Goal: Task Accomplishment & Management: Use online tool/utility

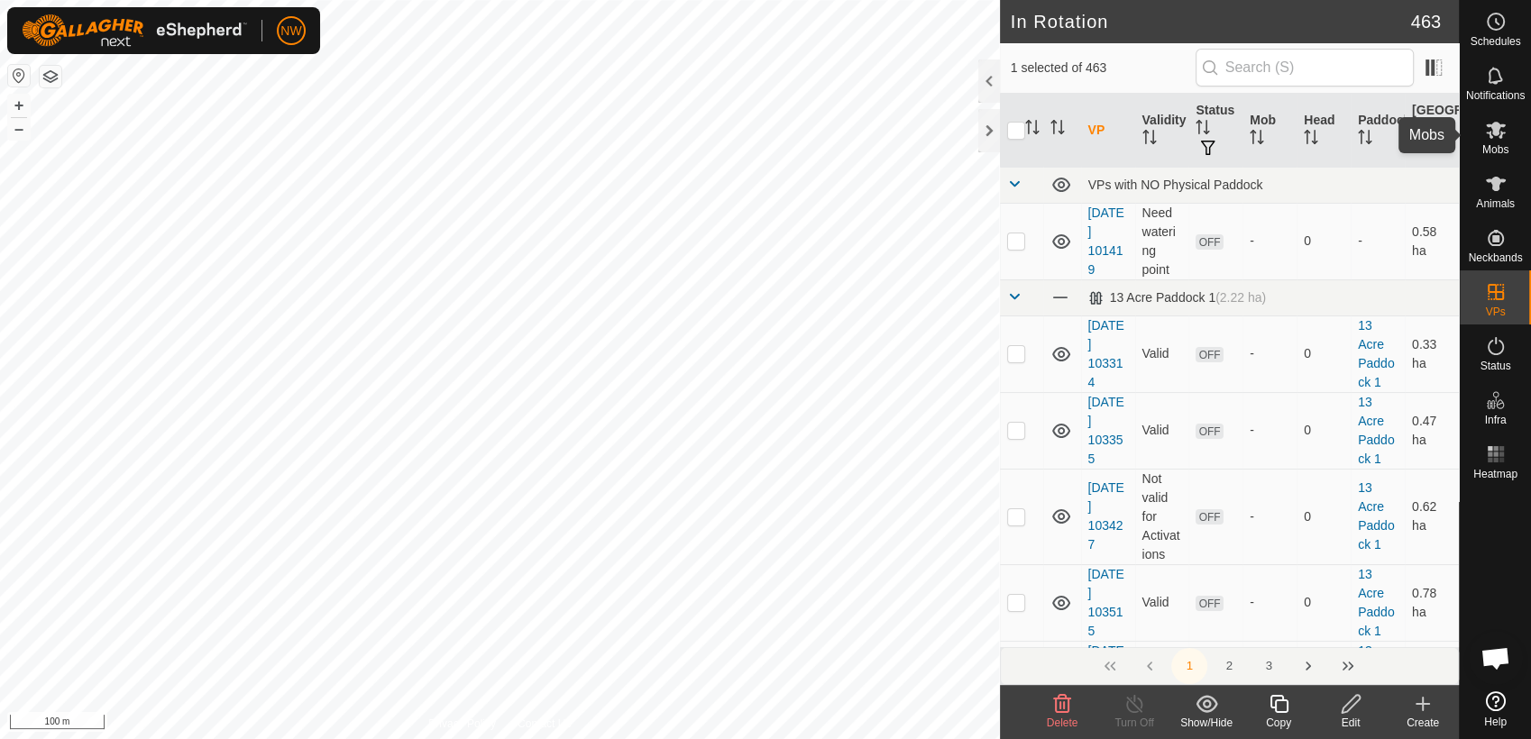
click at [1506, 136] on es-mob-svg-icon at bounding box center [1495, 129] width 32 height 29
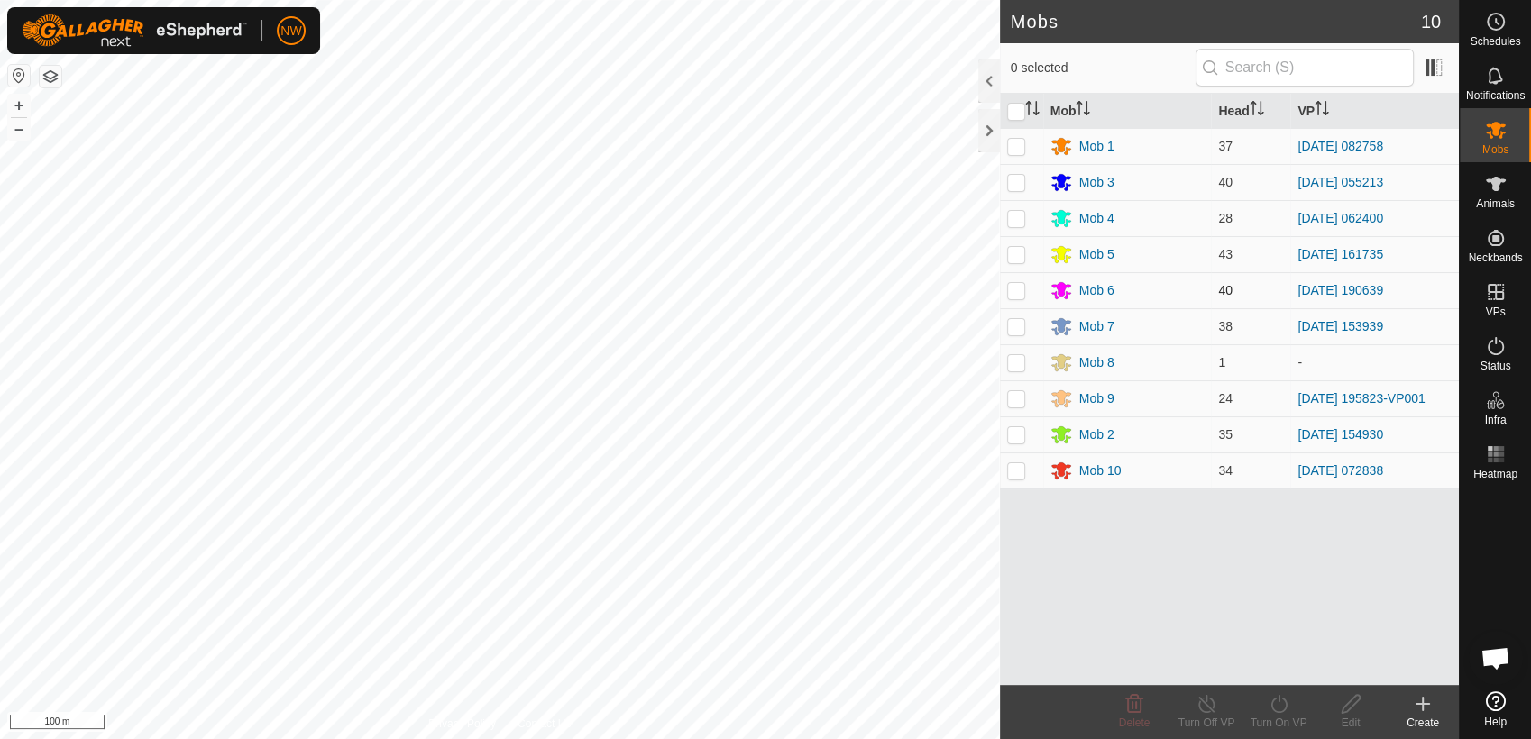
click at [1011, 288] on p-checkbox at bounding box center [1016, 290] width 18 height 14
checkbox input "true"
click at [1210, 709] on line at bounding box center [1206, 705] width 14 height 14
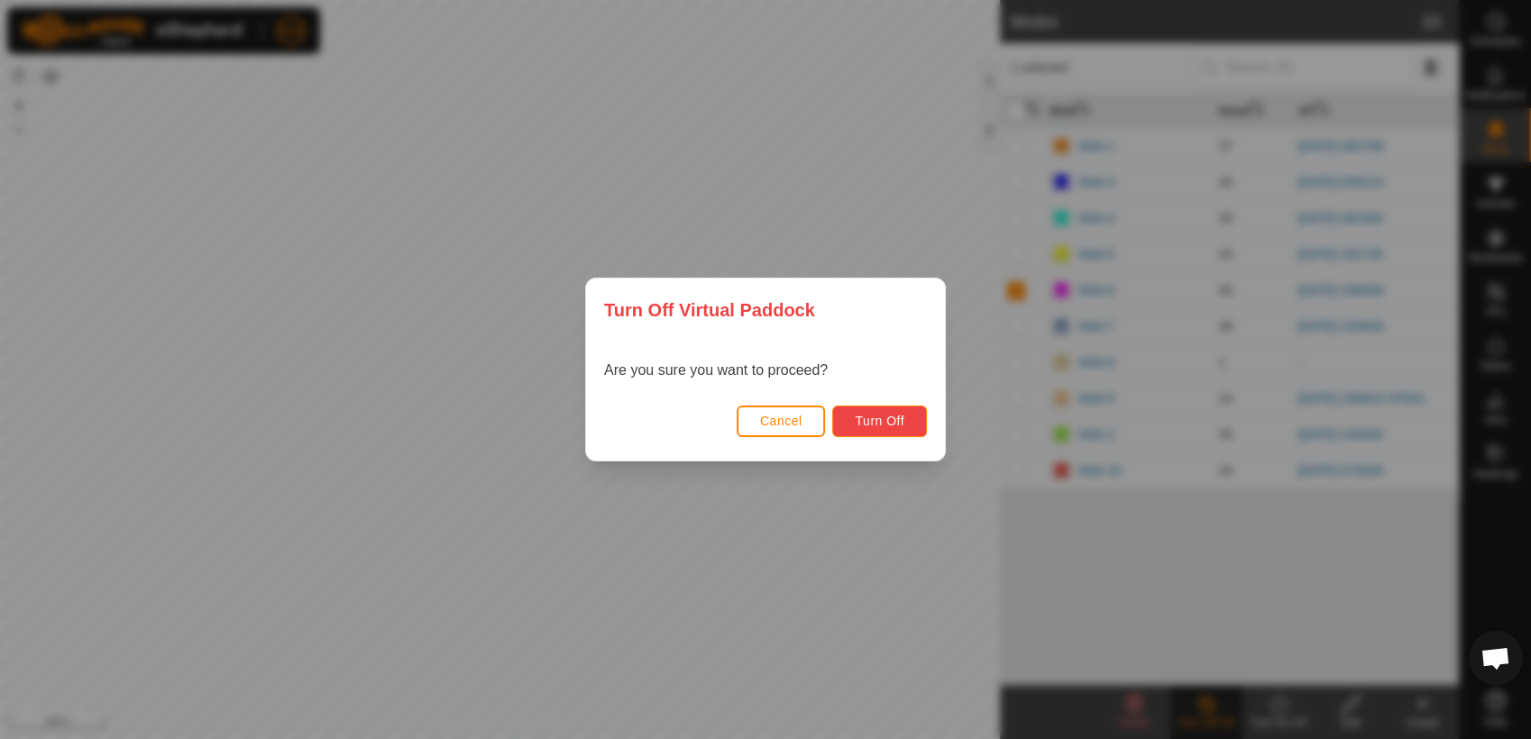
click at [891, 423] on span "Turn Off" at bounding box center [880, 421] width 50 height 14
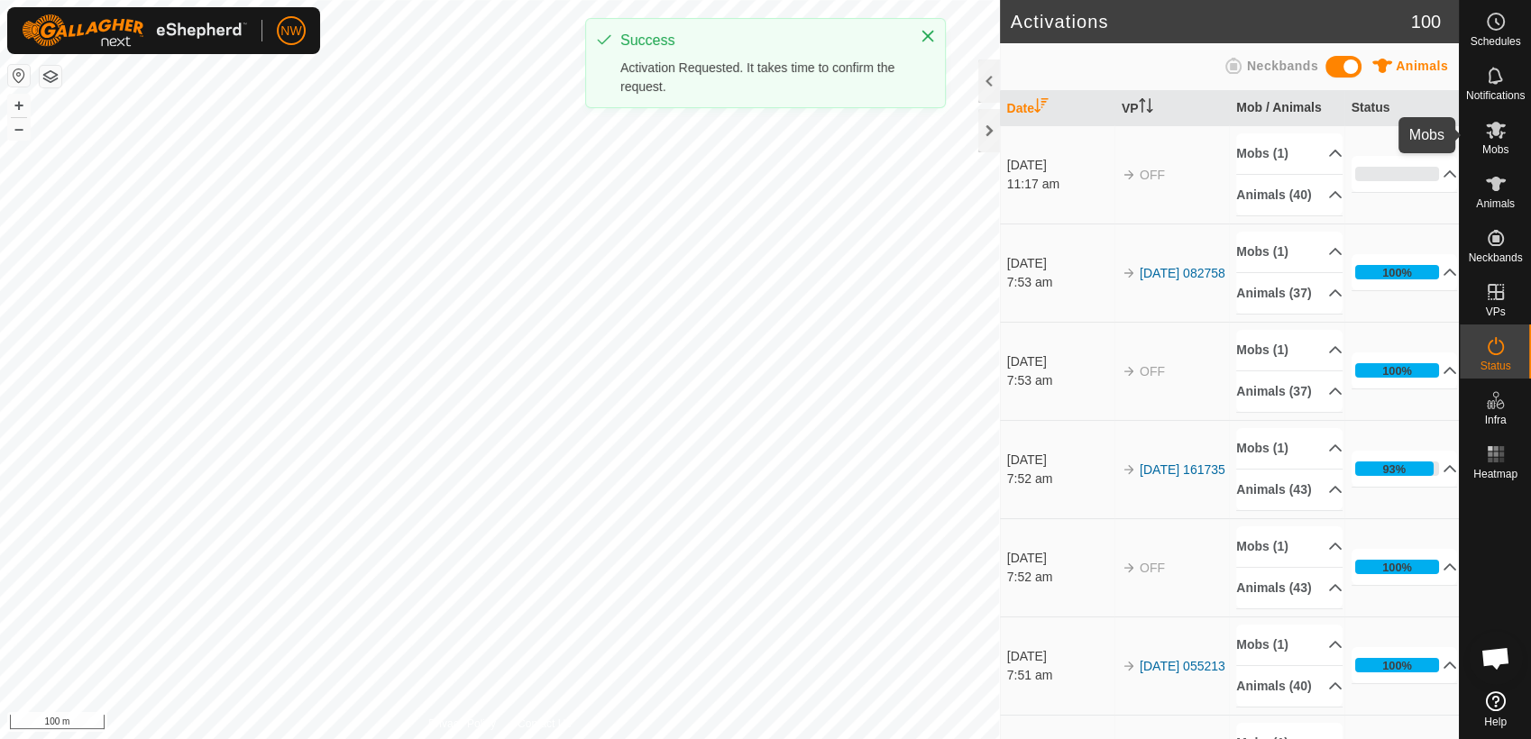
click at [1502, 133] on icon at bounding box center [1496, 130] width 20 height 17
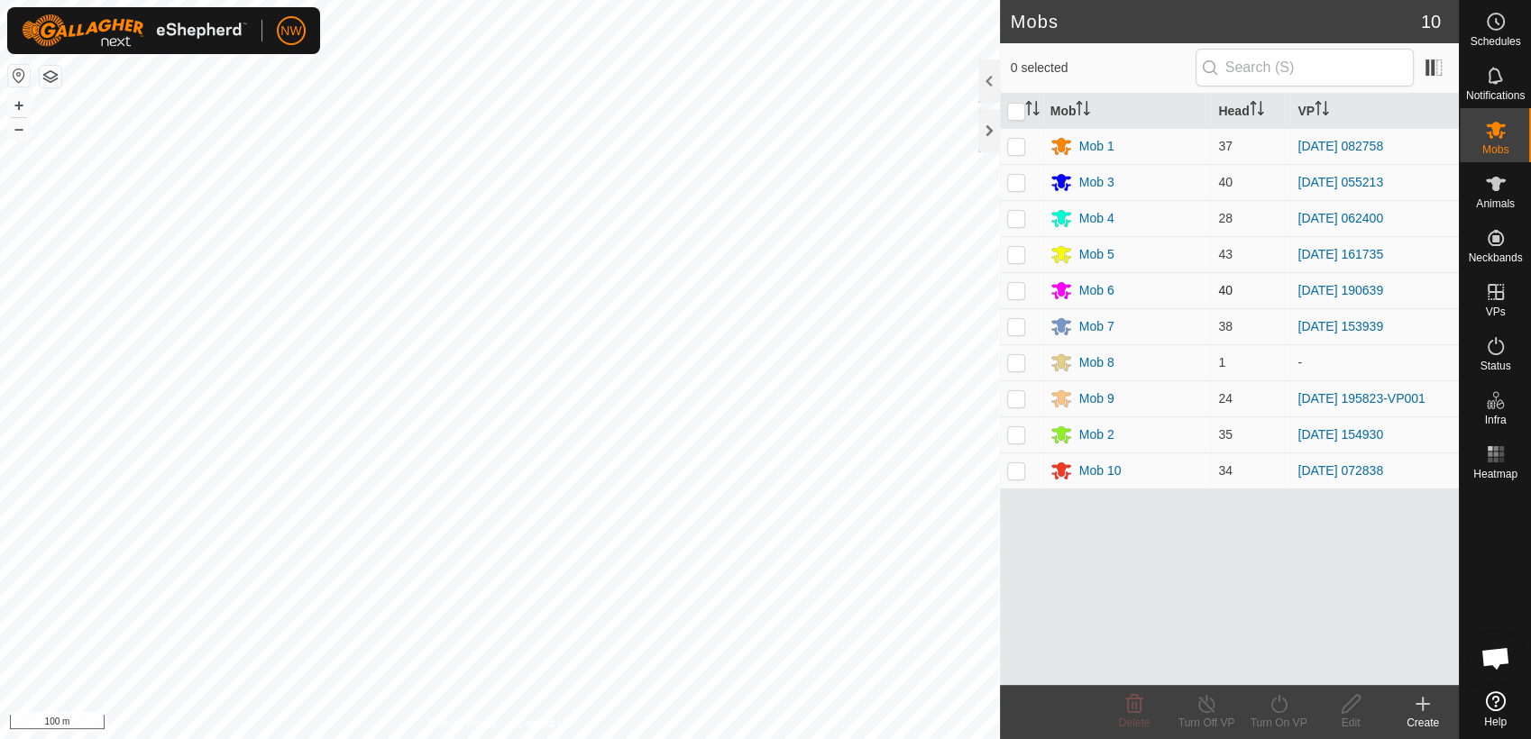
drag, startPoint x: 1013, startPoint y: 287, endPoint x: 1020, endPoint y: 296, distance: 11.0
click at [1013, 286] on p-checkbox at bounding box center [1016, 290] width 18 height 14
checkbox input "true"
click at [1280, 710] on icon at bounding box center [1279, 704] width 23 height 22
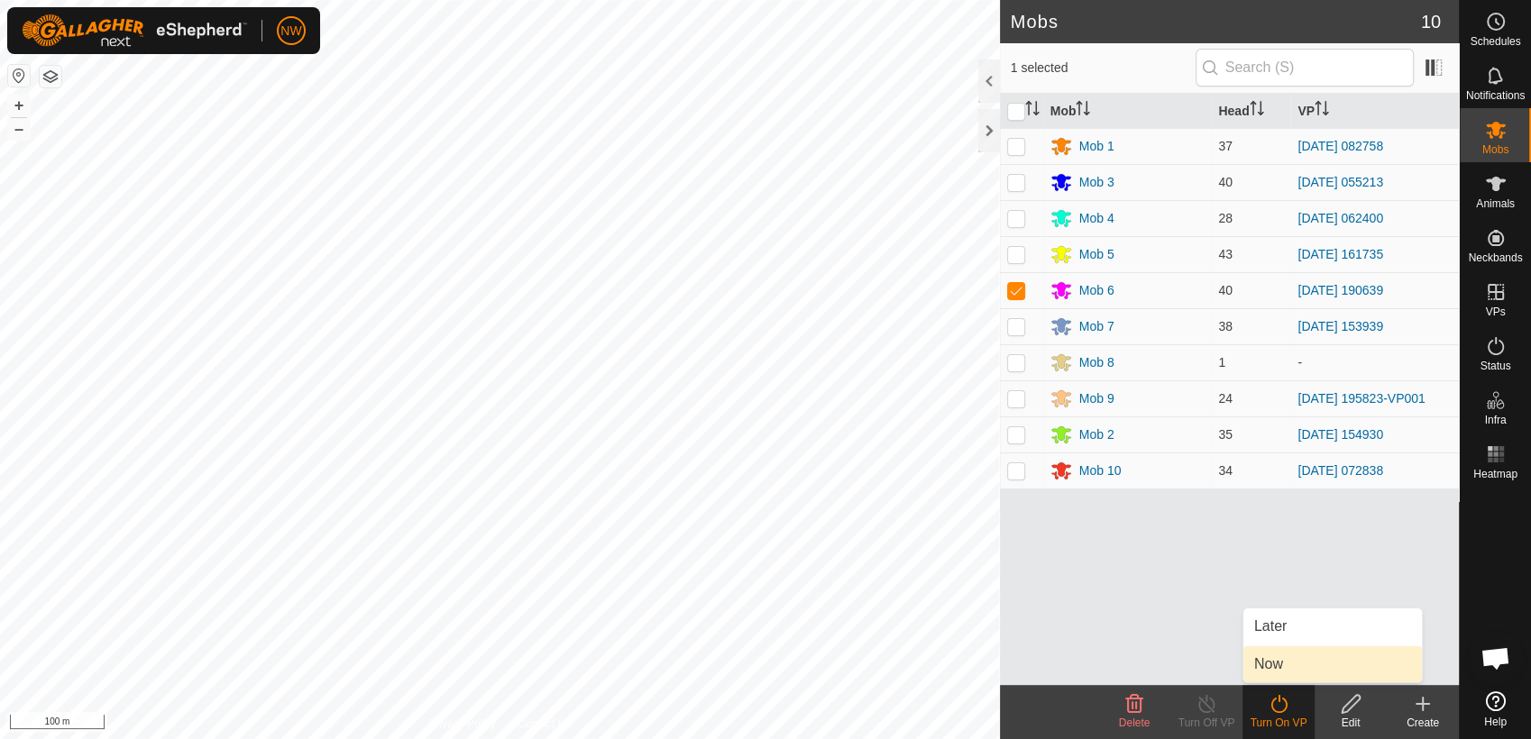
click at [1269, 658] on link "Now" at bounding box center [1332, 664] width 179 height 36
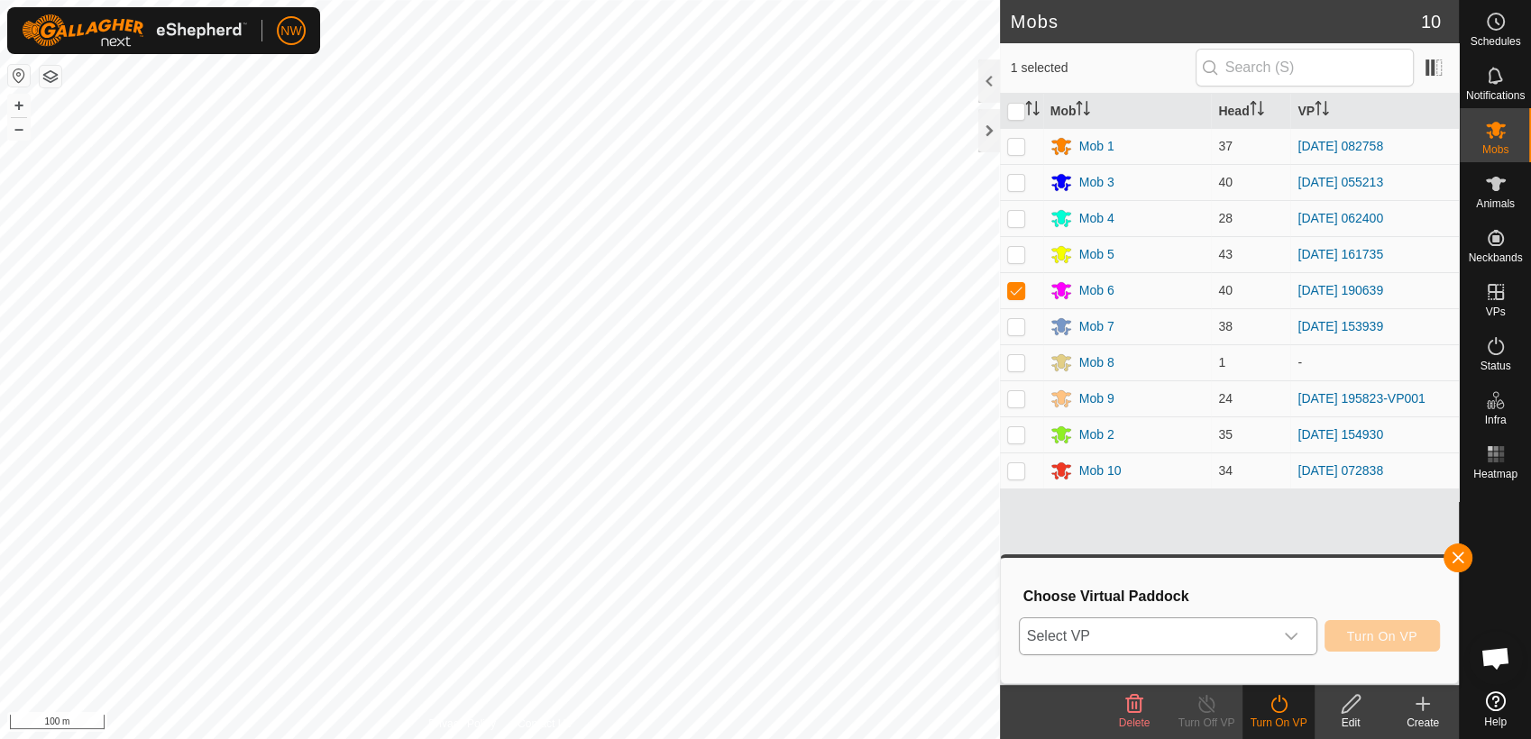
click at [1295, 633] on icon "dropdown trigger" at bounding box center [1291, 636] width 14 height 14
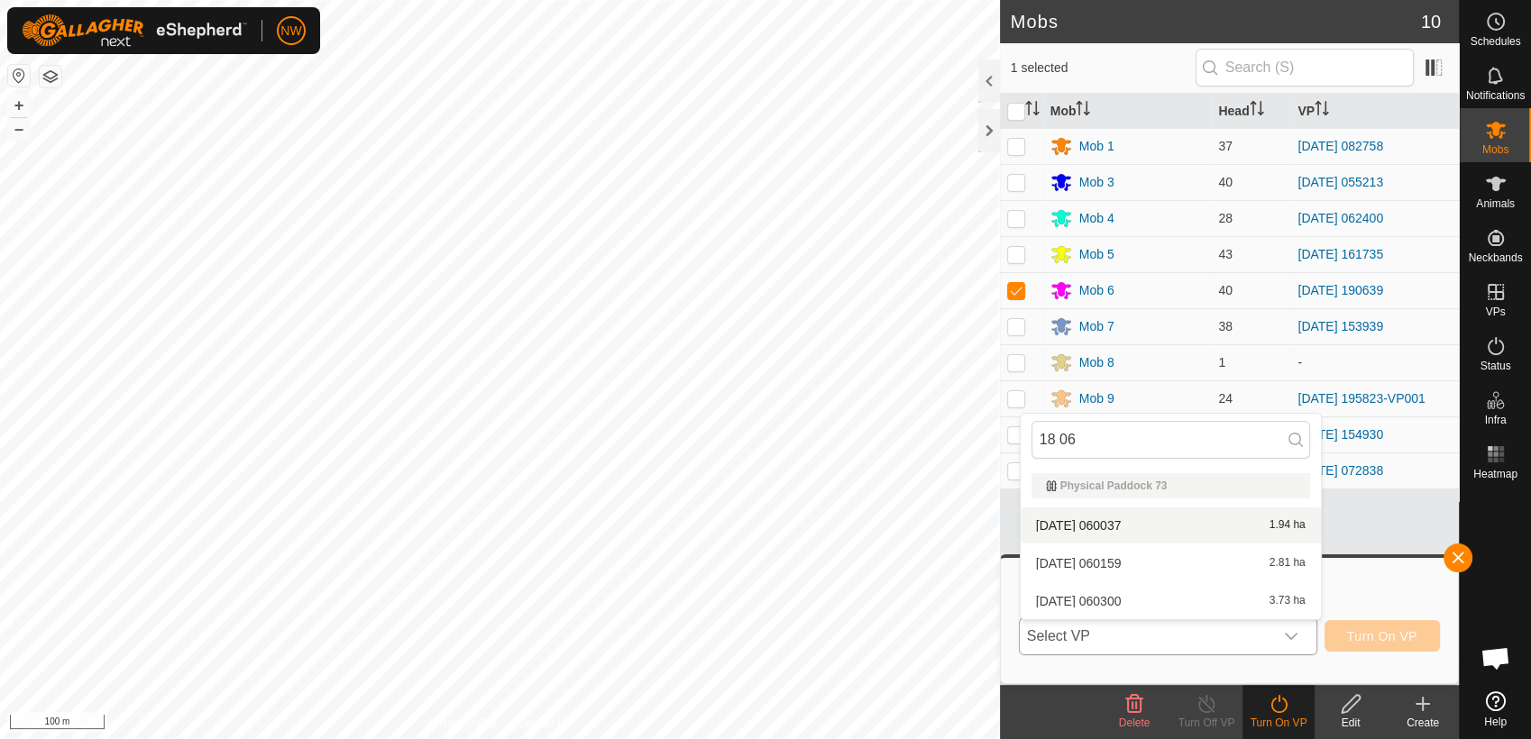
type input "18 06"
click at [1095, 516] on li "[DATE] 060037 1.94 ha" at bounding box center [1171, 526] width 300 height 36
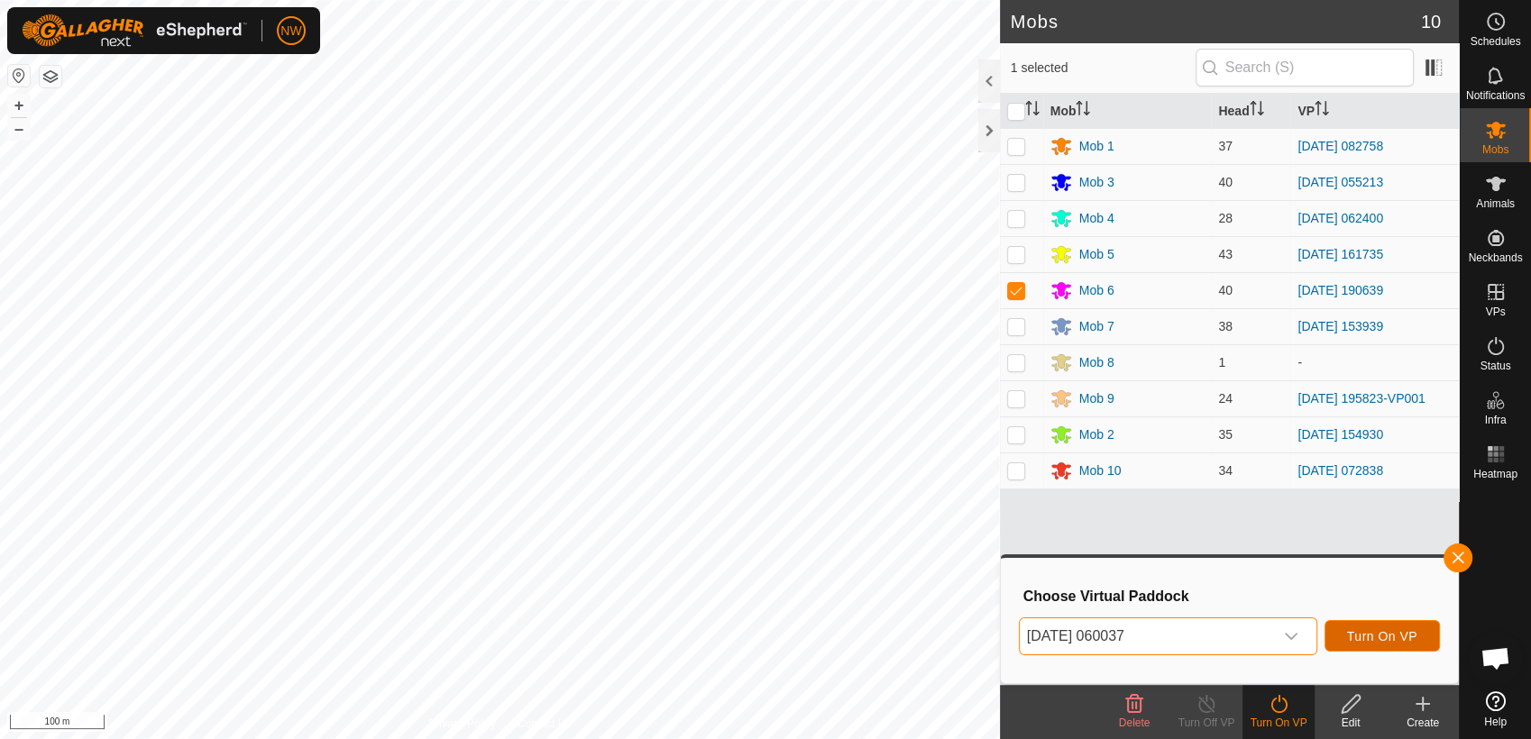
click at [1384, 631] on span "Turn On VP" at bounding box center [1382, 636] width 70 height 14
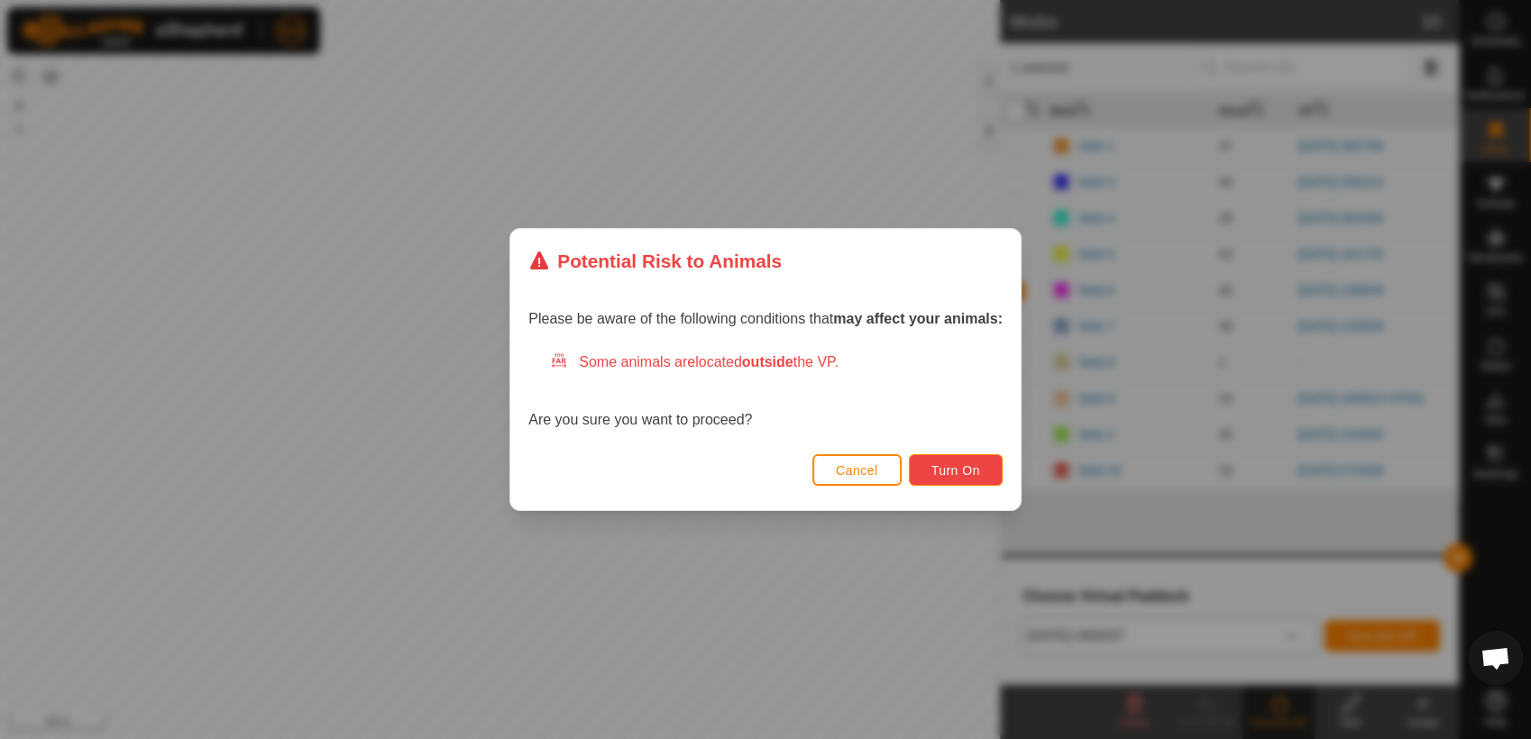
click at [960, 462] on button "Turn On" at bounding box center [956, 470] width 94 height 32
